Goal: Task Accomplishment & Management: Manage account settings

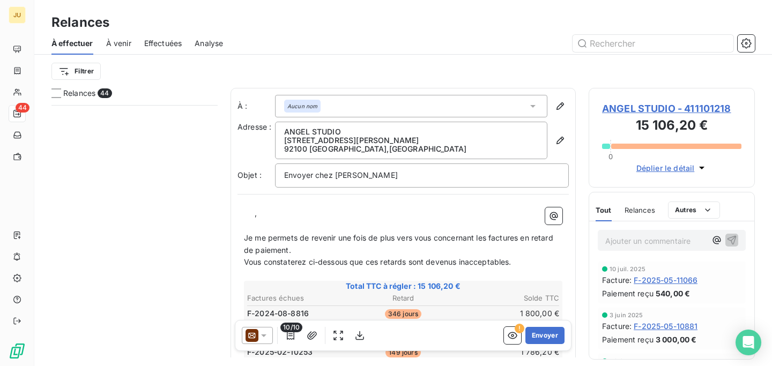
scroll to position [261, 166]
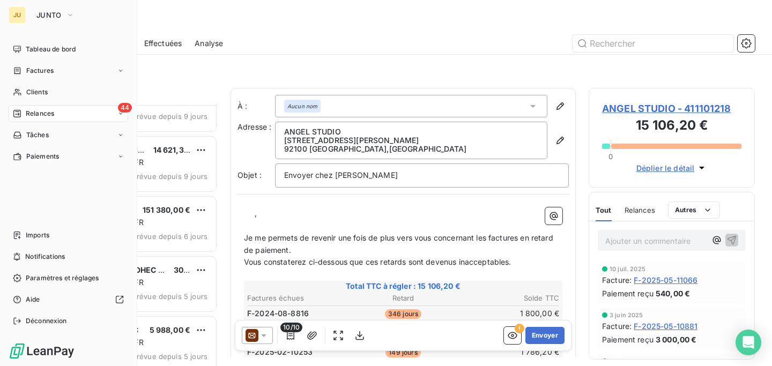
click at [17, 114] on icon at bounding box center [17, 114] width 8 height 8
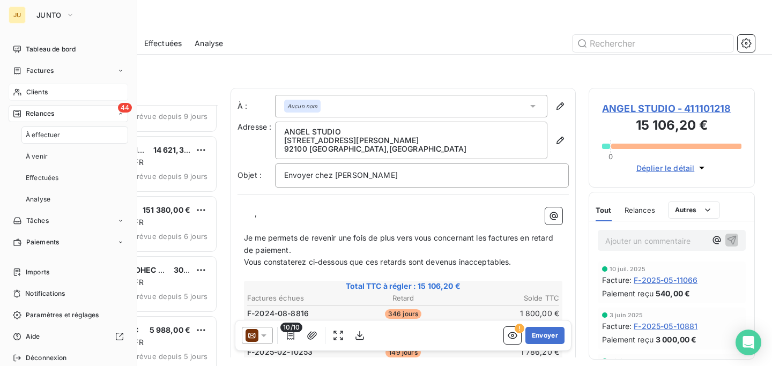
click at [53, 94] on div "Clients" at bounding box center [69, 92] width 120 height 17
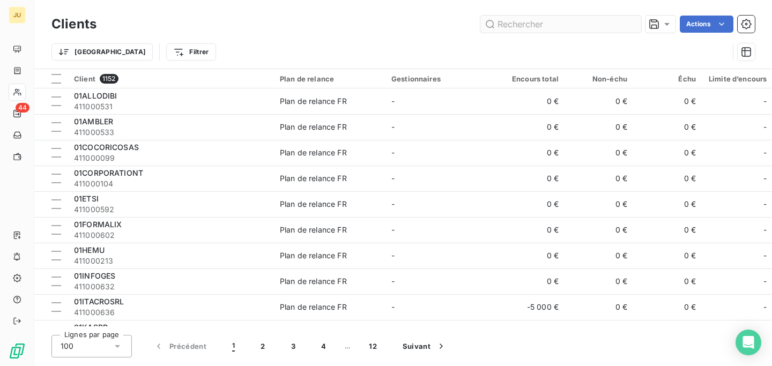
click at [586, 28] on input "text" at bounding box center [561, 24] width 161 height 17
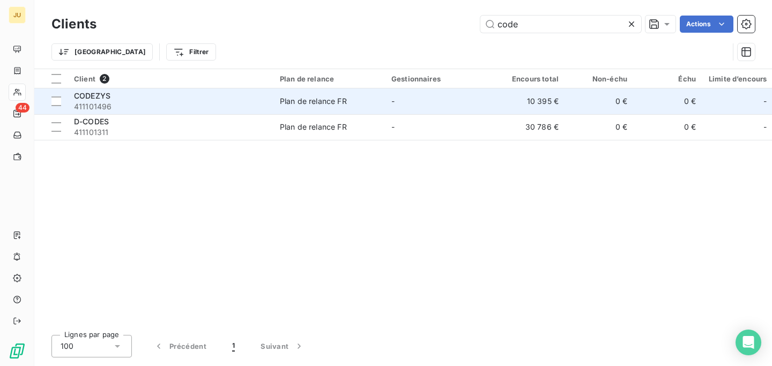
type input "code"
click at [325, 105] on div "Plan de relance FR" at bounding box center [313, 101] width 67 height 11
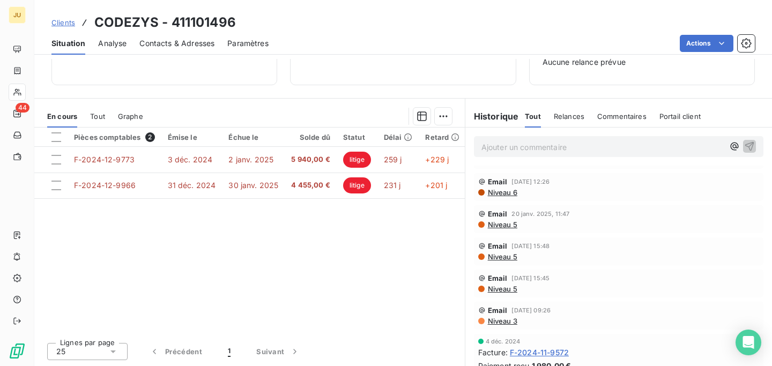
scroll to position [89, 0]
click at [506, 324] on span "Niveau 3" at bounding box center [502, 323] width 31 height 9
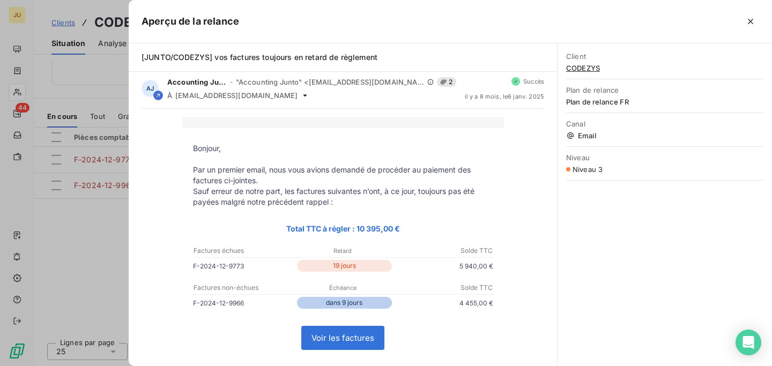
scroll to position [0, 0]
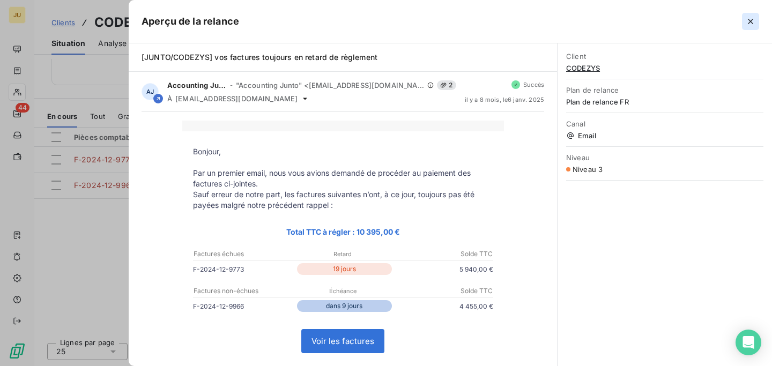
click at [749, 25] on icon "button" at bounding box center [751, 21] width 11 height 11
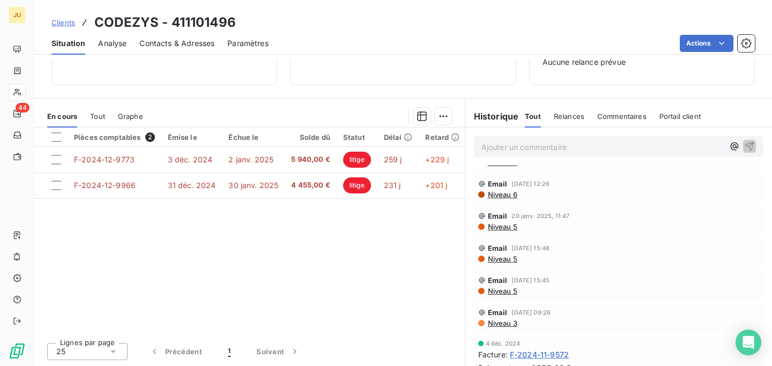
click at [506, 288] on span "Niveau 5" at bounding box center [502, 291] width 31 height 9
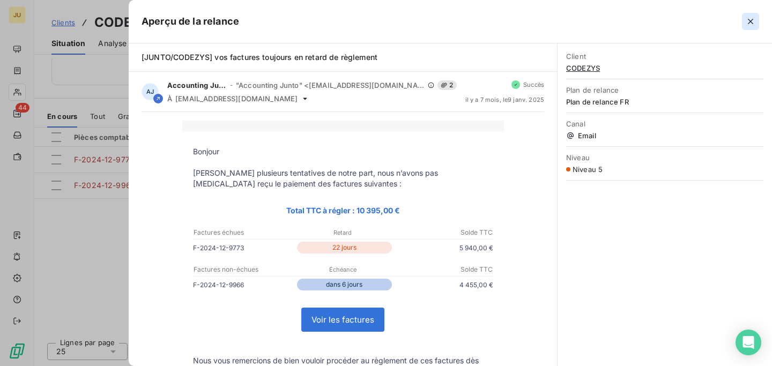
click at [752, 24] on icon "button" at bounding box center [751, 21] width 11 height 11
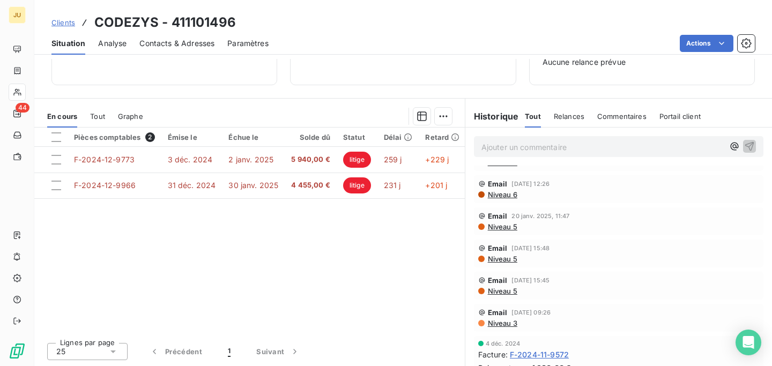
click at [509, 256] on span "Niveau 5" at bounding box center [502, 259] width 31 height 9
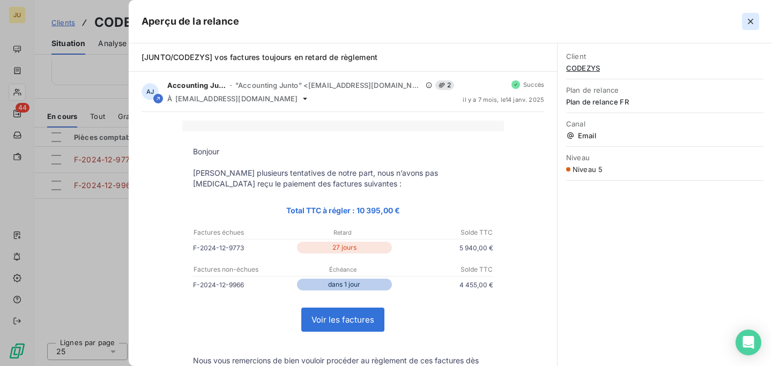
click at [754, 20] on icon "button" at bounding box center [751, 21] width 11 height 11
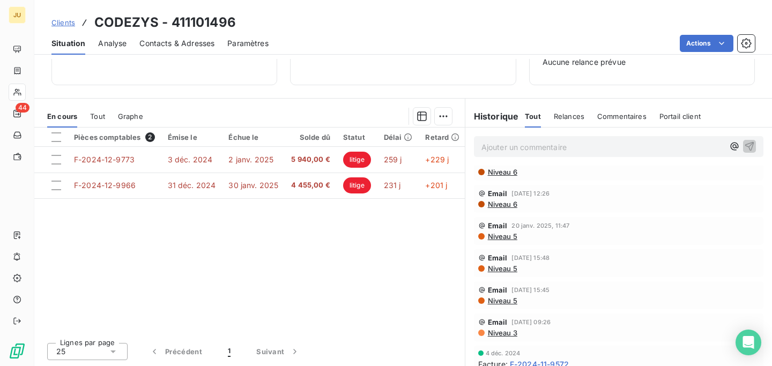
scroll to position [72, 0]
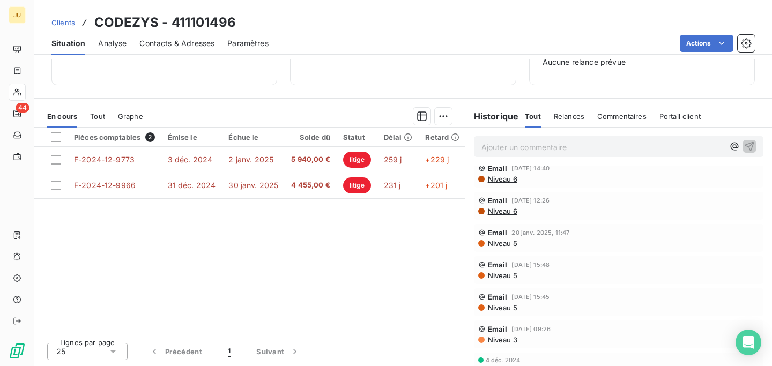
click at [500, 242] on span "Niveau 5" at bounding box center [502, 243] width 31 height 9
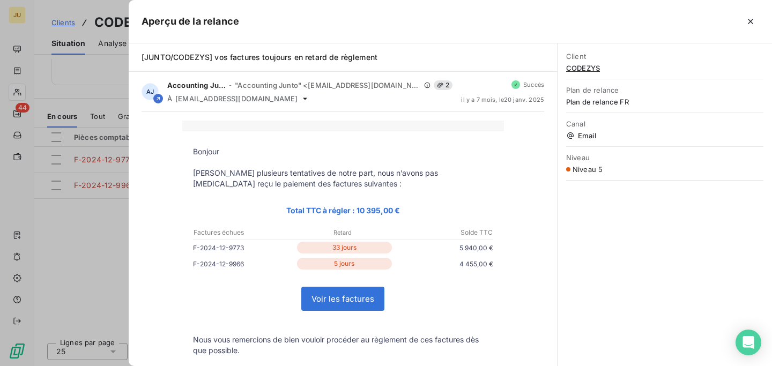
click at [69, 240] on div at bounding box center [386, 183] width 772 height 366
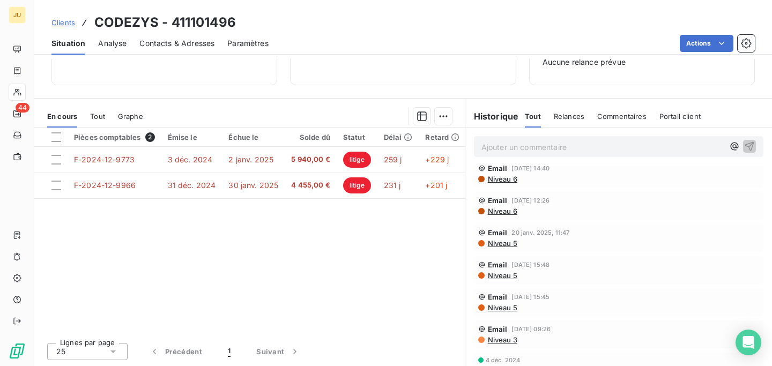
click at [501, 211] on span "Niveau 6" at bounding box center [502, 211] width 31 height 9
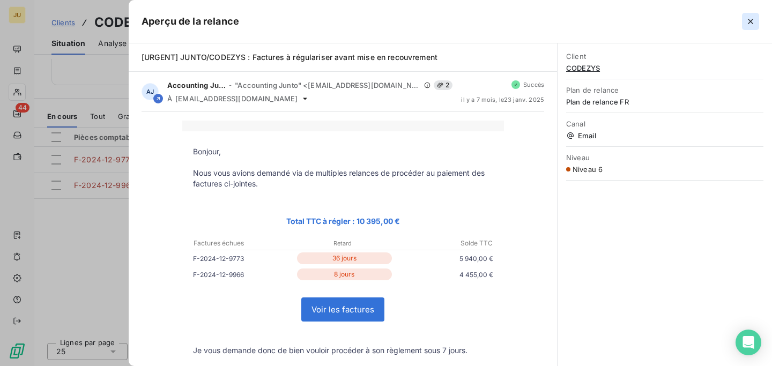
click at [752, 20] on icon "button" at bounding box center [750, 21] width 5 height 5
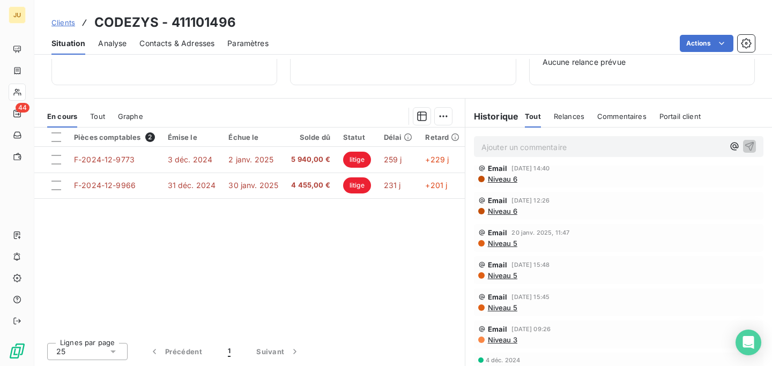
click at [513, 180] on span "Niveau 6" at bounding box center [502, 179] width 31 height 9
